Goal: Task Accomplishment & Management: Manage account settings

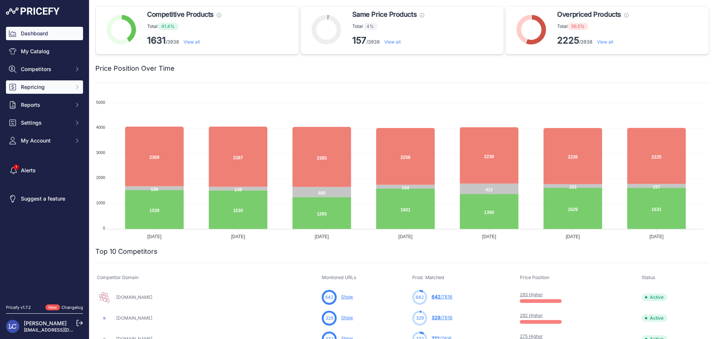
click at [50, 87] on span "Repricing" at bounding box center [45, 86] width 49 height 7
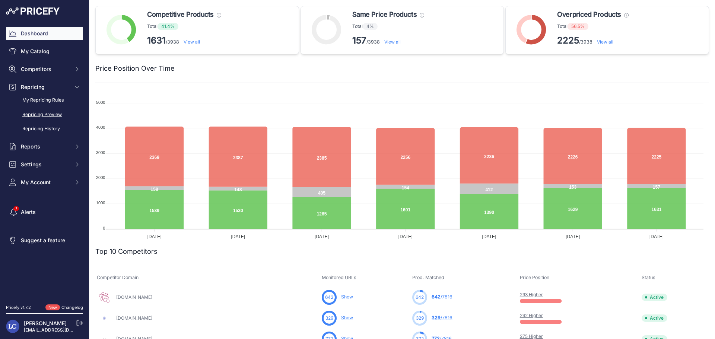
click at [47, 113] on link "Repricing Preview" at bounding box center [44, 114] width 77 height 13
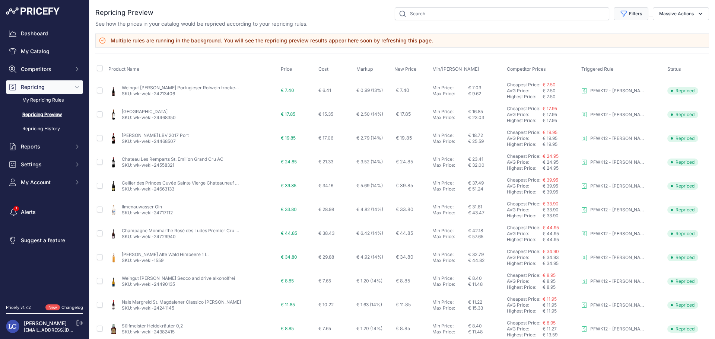
click at [620, 13] on icon "button" at bounding box center [623, 13] width 7 height 7
click at [597, 45] on select "Select an option PFWK03 - Freund (wk-l39) - Preisanpassung high to low - LOW CO…" at bounding box center [606, 42] width 71 height 13
select select "7464"
click at [571, 36] on select "Select an option PFWK03 - Freund (wk-l39) - Preisanpassung high to low - LOW CO…" at bounding box center [606, 42] width 71 height 13
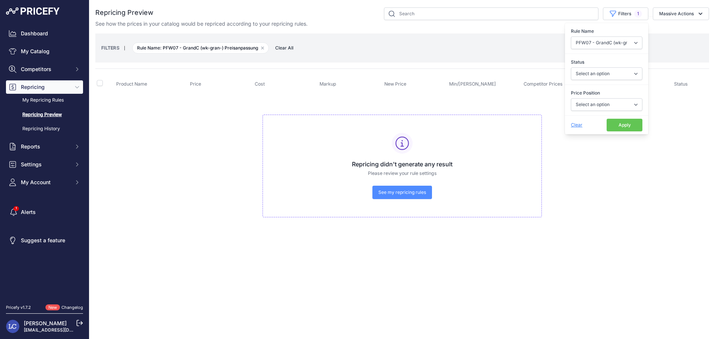
click at [573, 125] on span "Clear" at bounding box center [577, 125] width 12 height 6
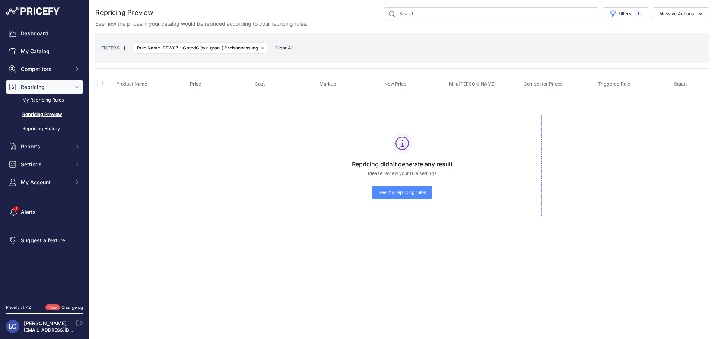
click at [42, 101] on link "My Repricing Rules" at bounding box center [44, 100] width 77 height 13
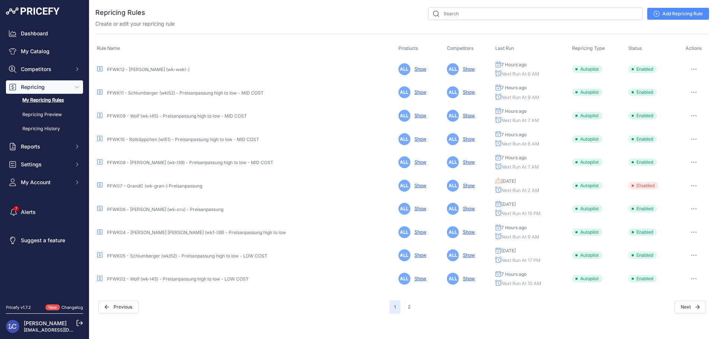
click at [138, 185] on link "PFW07 - GrandC (wk-gran-) Preisanpassung" at bounding box center [154, 186] width 95 height 6
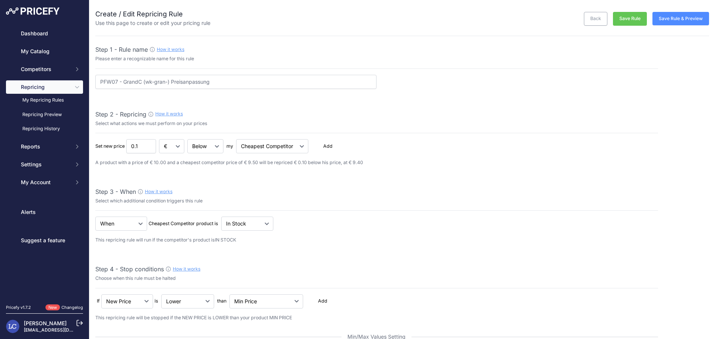
select select "percentage"
select select "2"
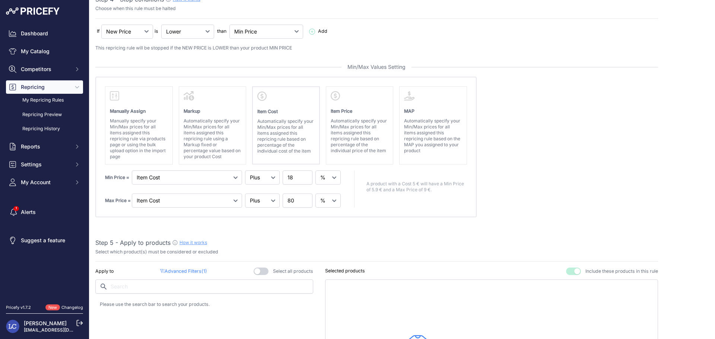
scroll to position [271, 0]
